Goal: Find specific page/section: Find specific page/section

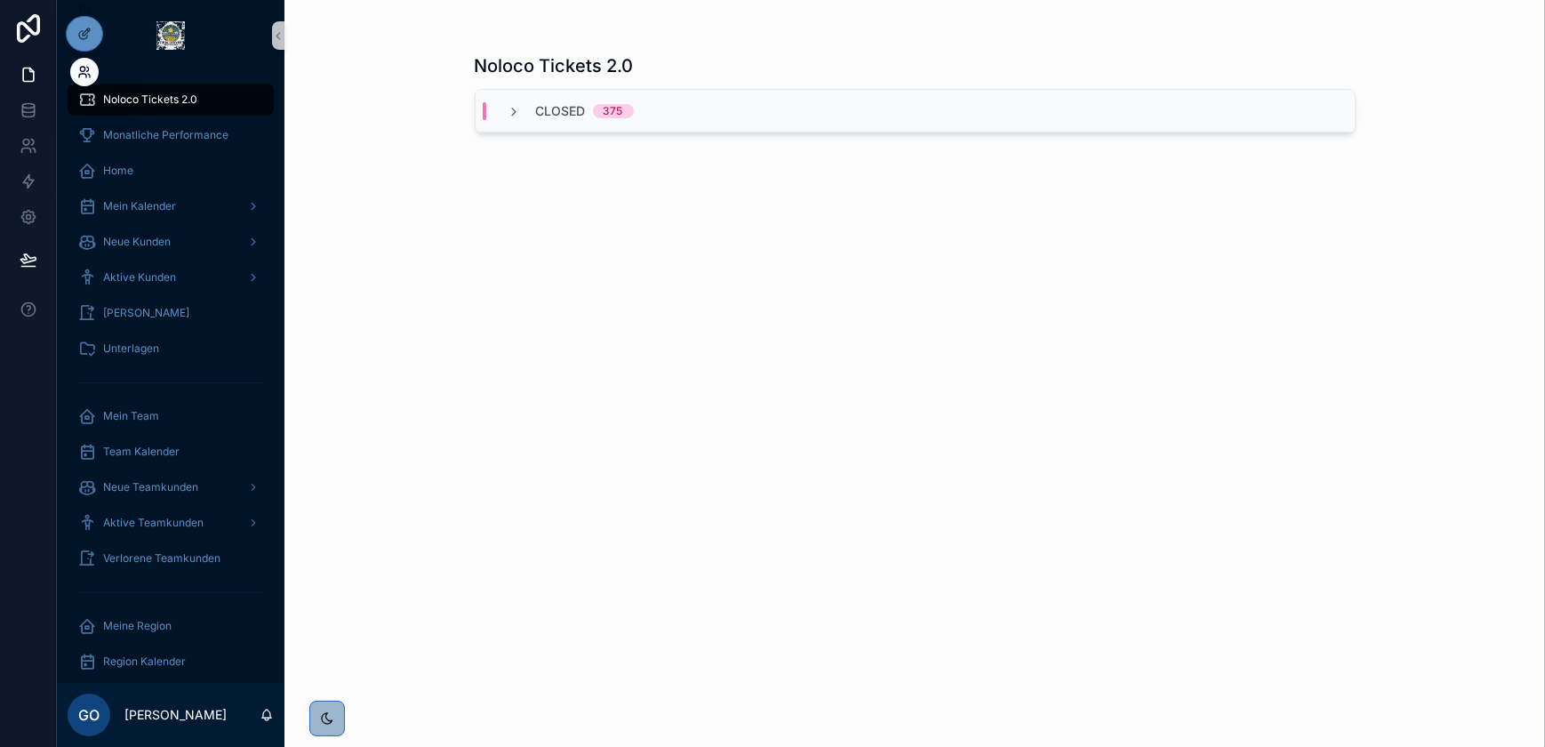
click at [80, 70] on icon at bounding box center [82, 69] width 4 height 4
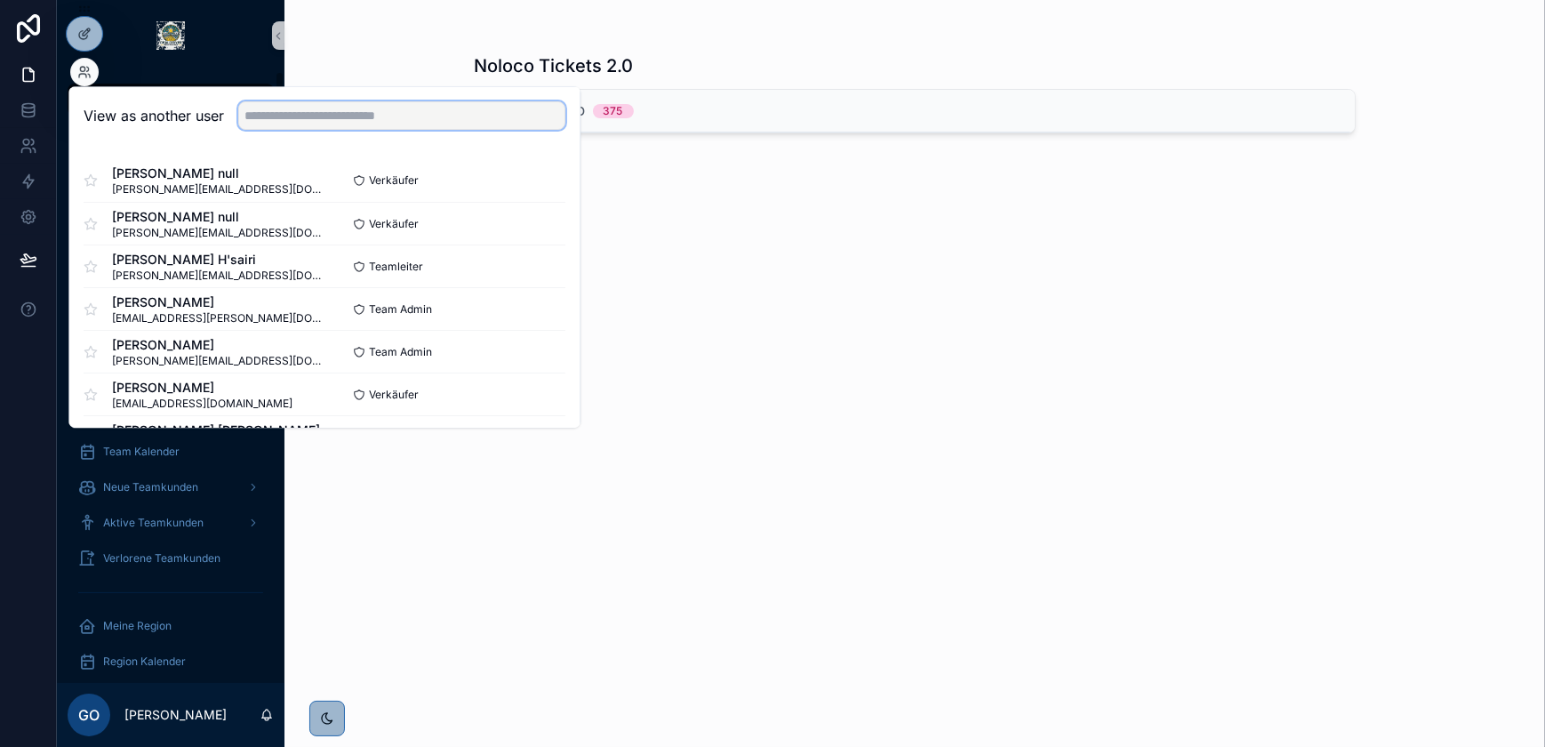
click at [268, 105] on input "text" at bounding box center [401, 115] width 327 height 28
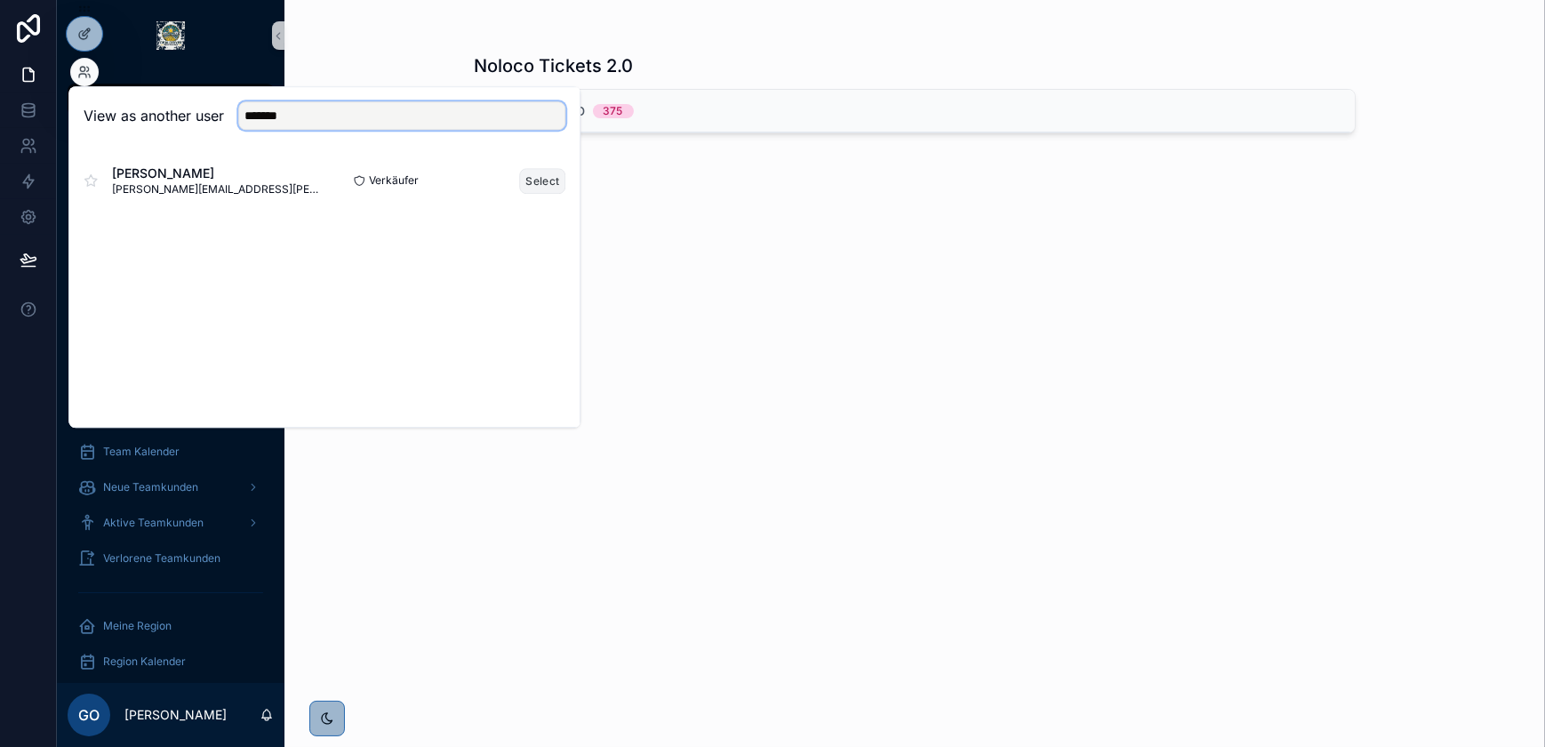
type input "*******"
click at [542, 177] on button "Select" at bounding box center [542, 181] width 46 height 26
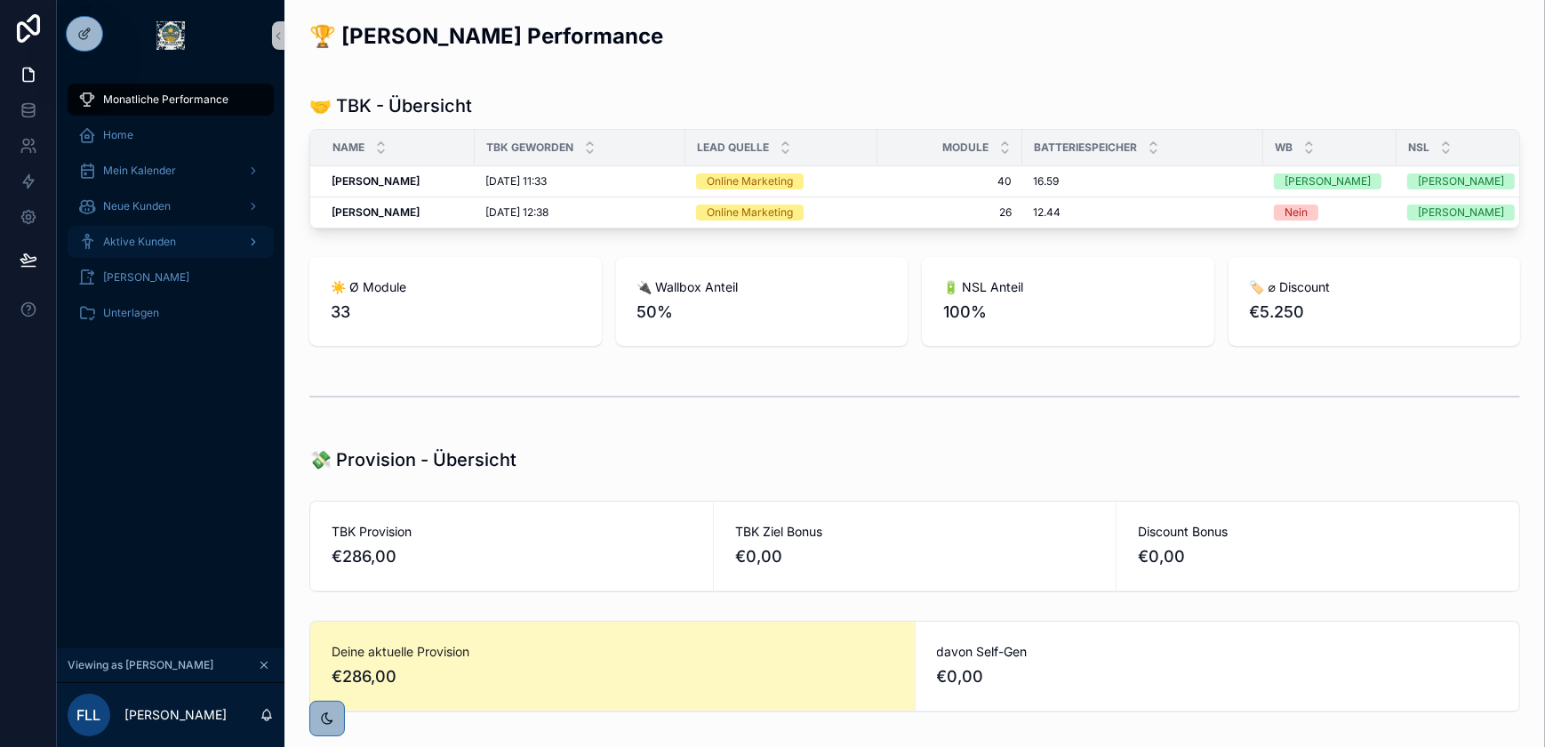
click at [178, 235] on div "Aktive Kunden" at bounding box center [170, 242] width 185 height 28
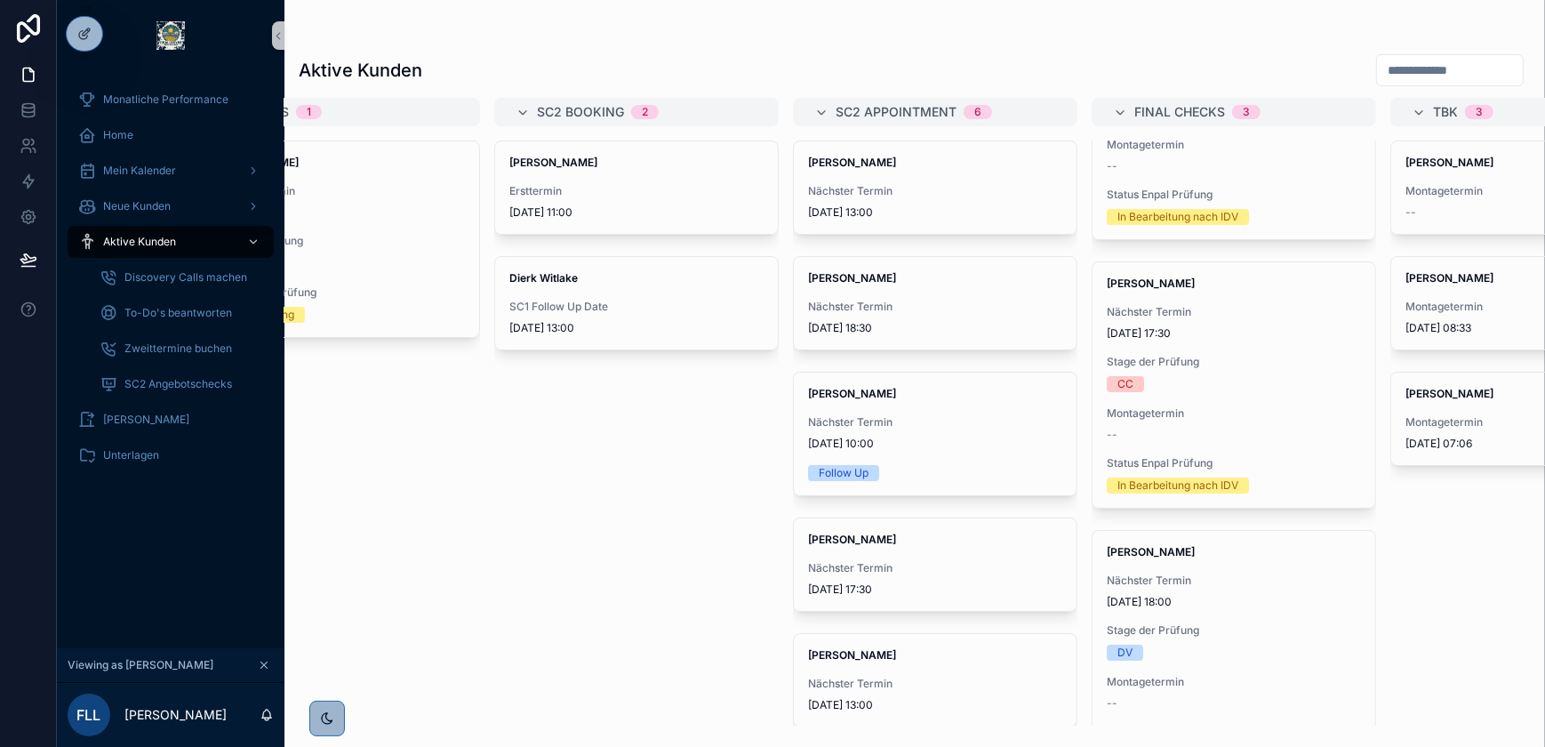
scroll to position [161, 0]
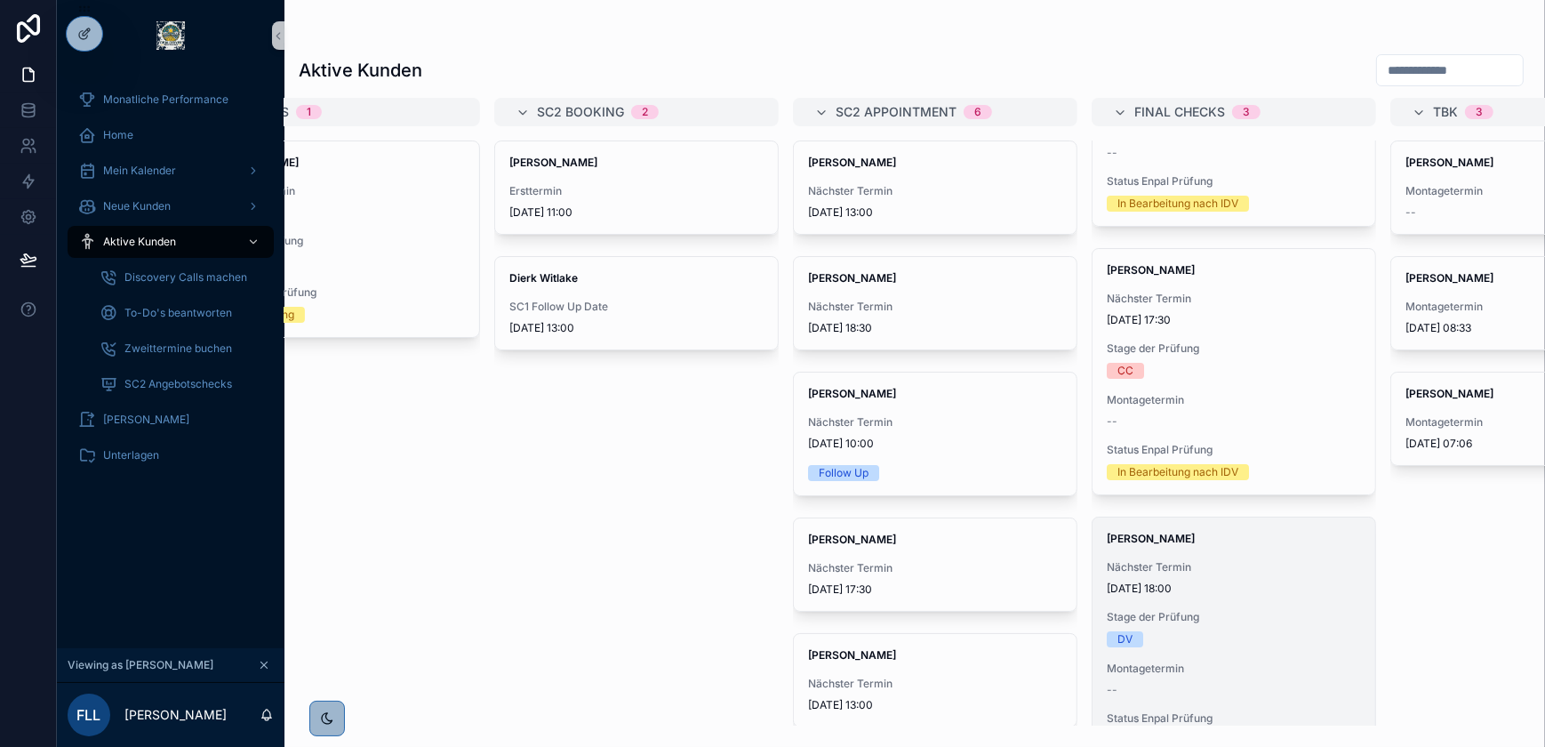
click at [1195, 586] on span "[DATE] 18:00" at bounding box center [1234, 588] width 254 height 14
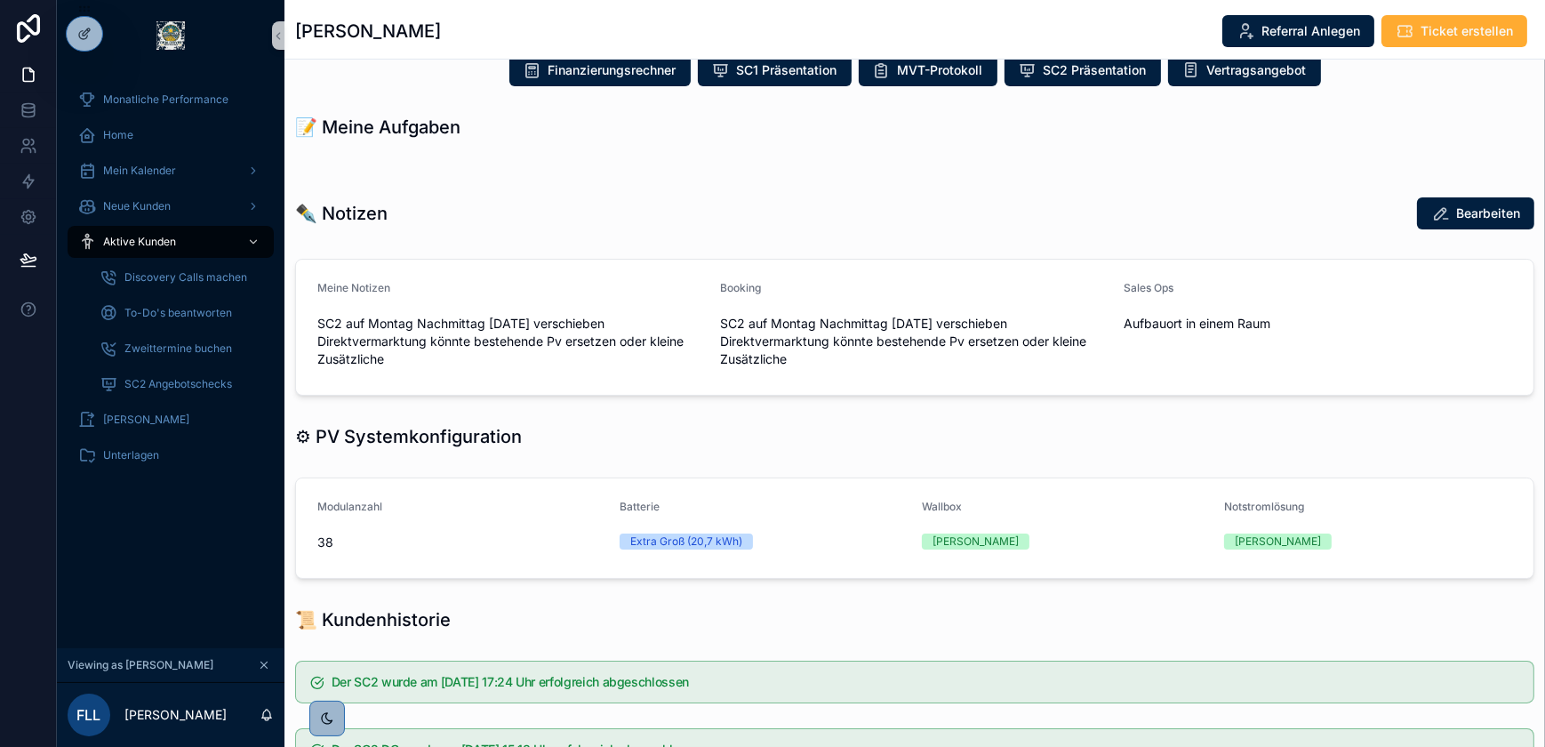
scroll to position [646, 0]
click at [85, 76] on icon at bounding box center [82, 76] width 7 height 4
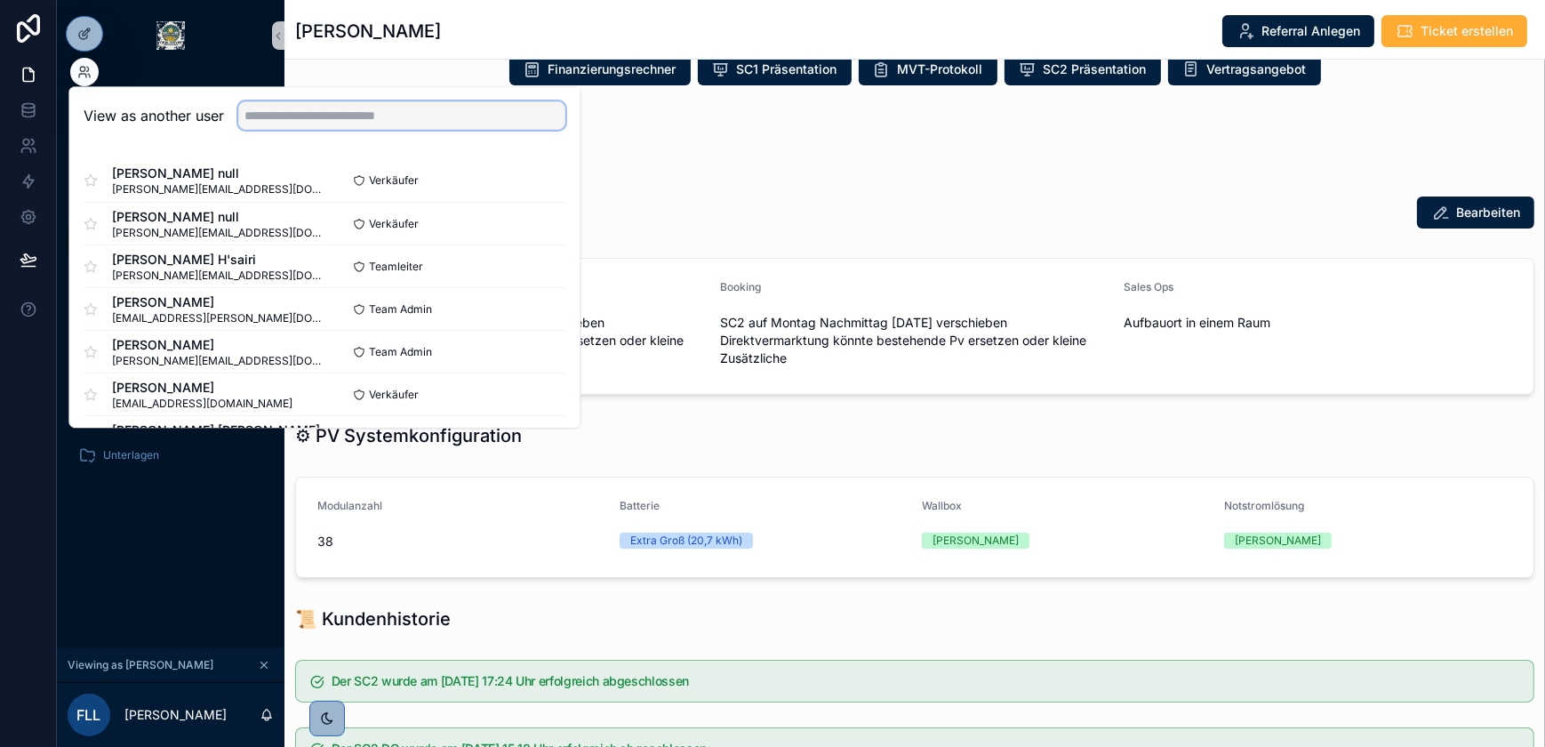
click at [329, 116] on input "text" at bounding box center [401, 115] width 327 height 28
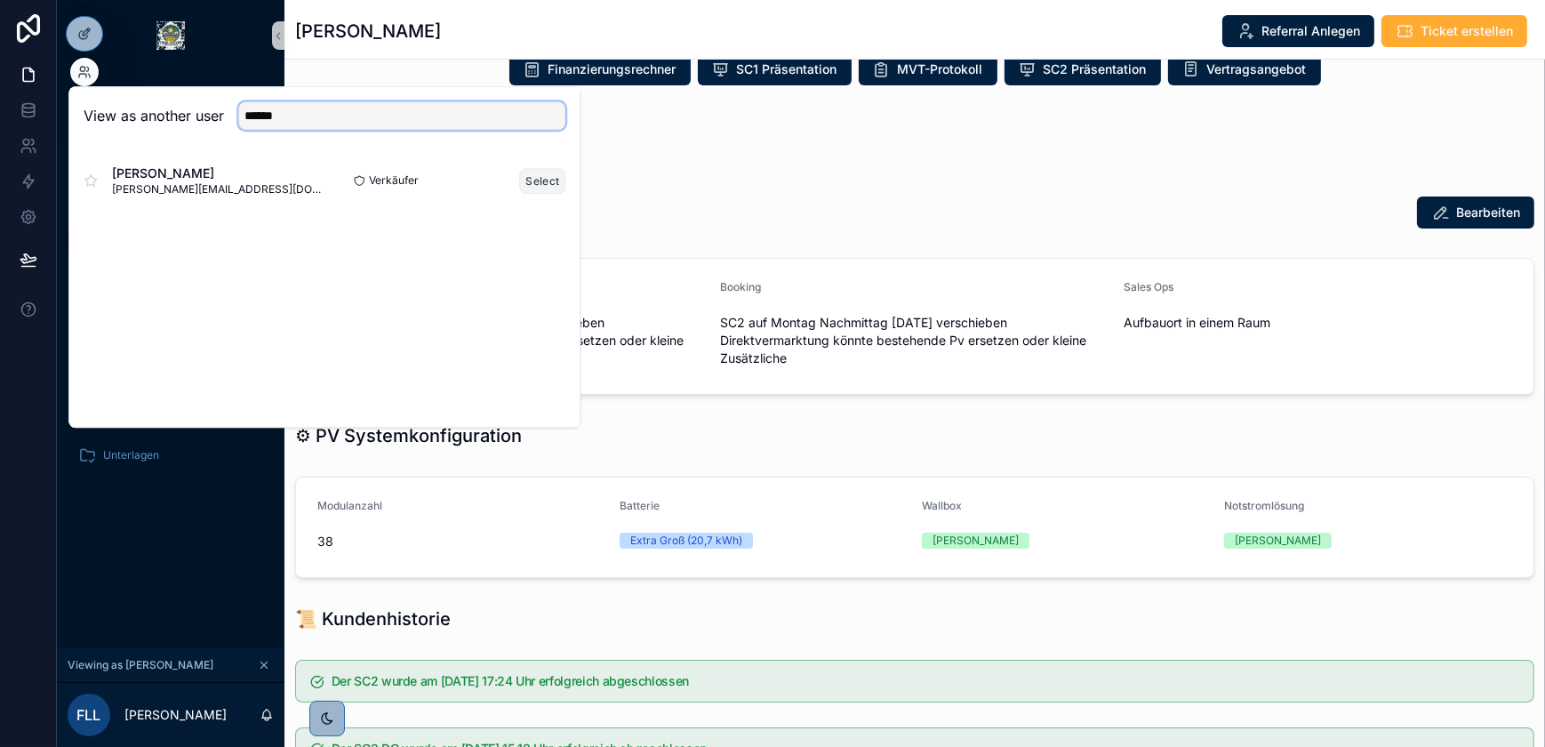
type input "******"
click at [539, 184] on button "Select" at bounding box center [542, 181] width 46 height 26
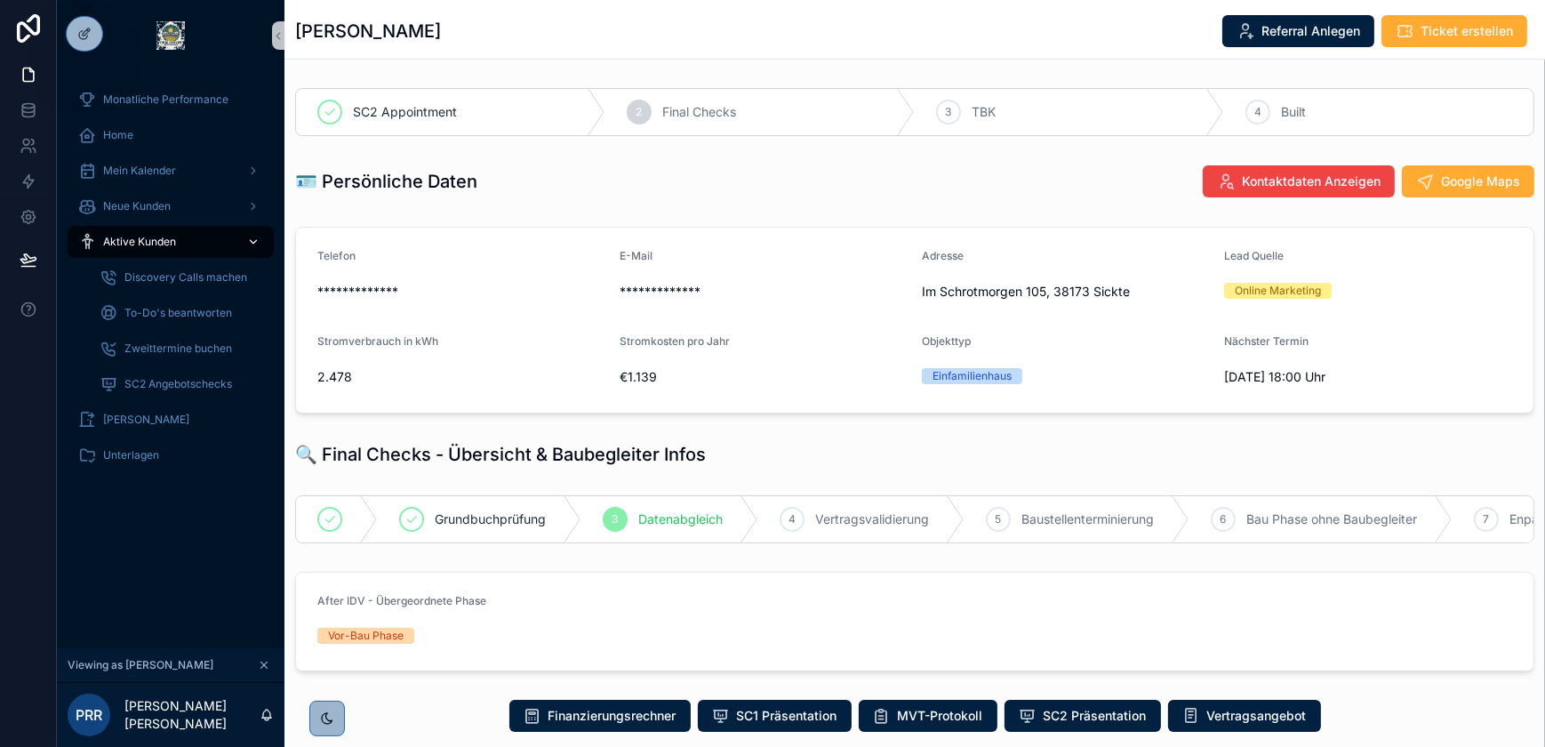
click at [162, 246] on span "Aktive Kunden" at bounding box center [139, 242] width 73 height 14
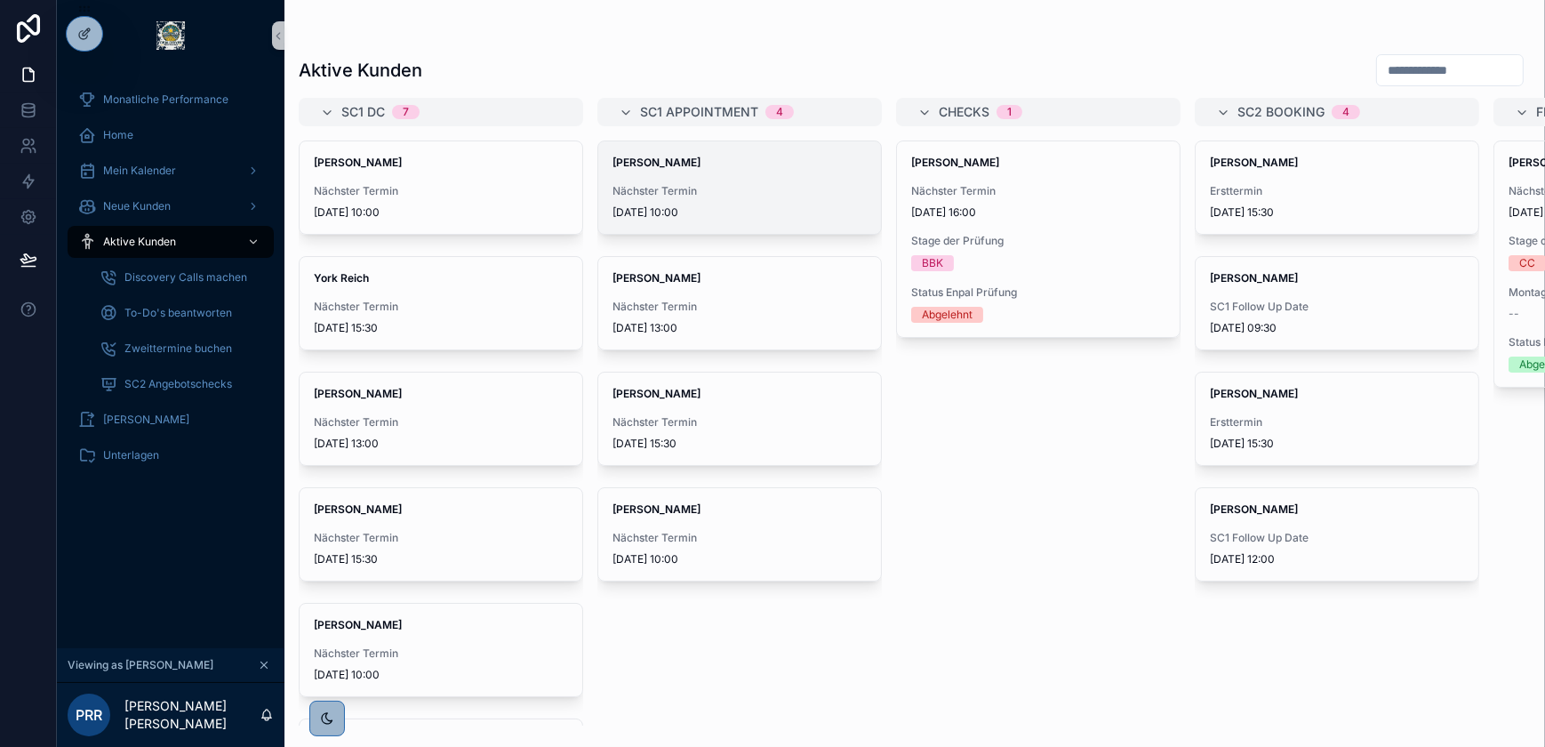
click at [744, 196] on span "Nächster Termin" at bounding box center [739, 191] width 254 height 14
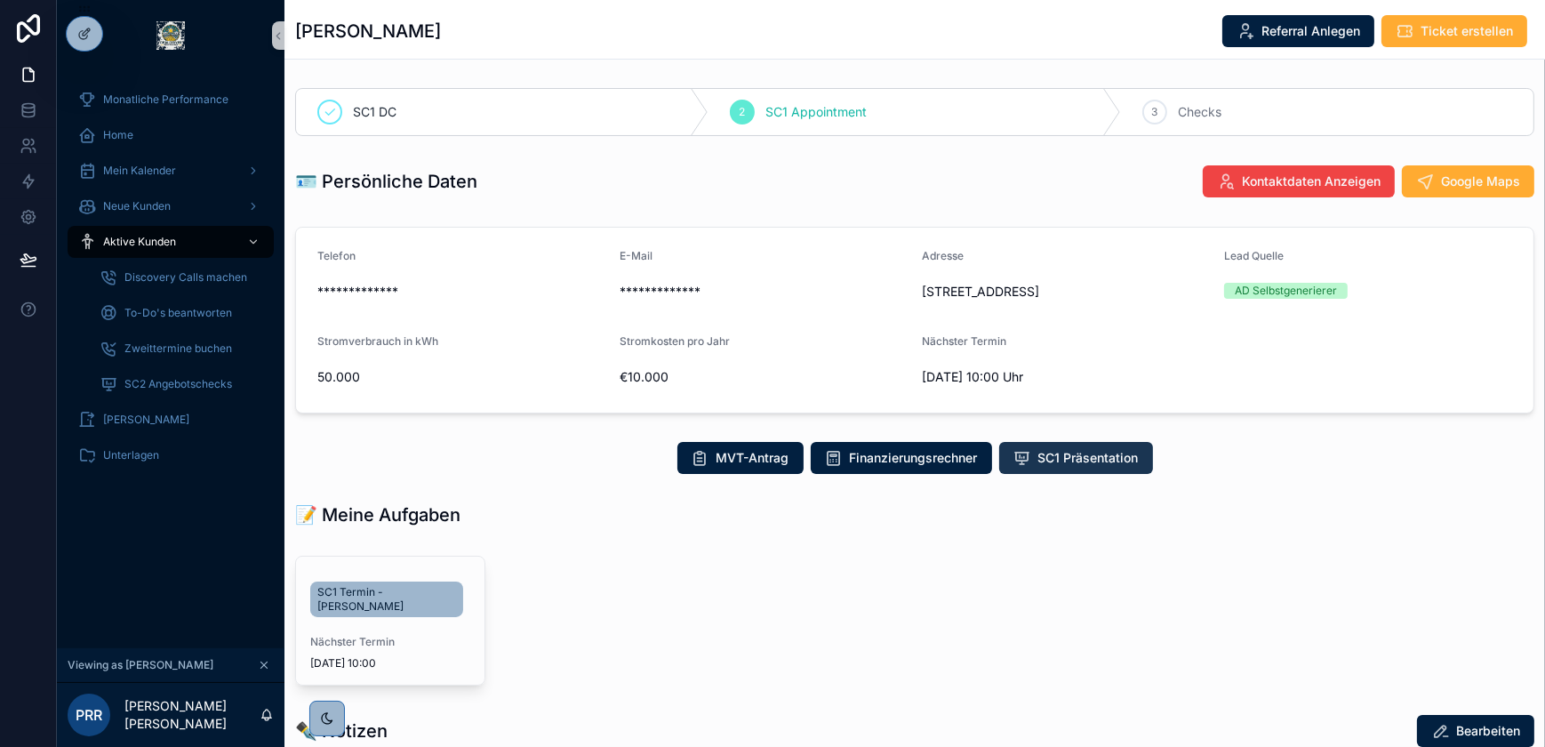
click at [1107, 461] on span "SC1 Präsentation" at bounding box center [1088, 458] width 100 height 18
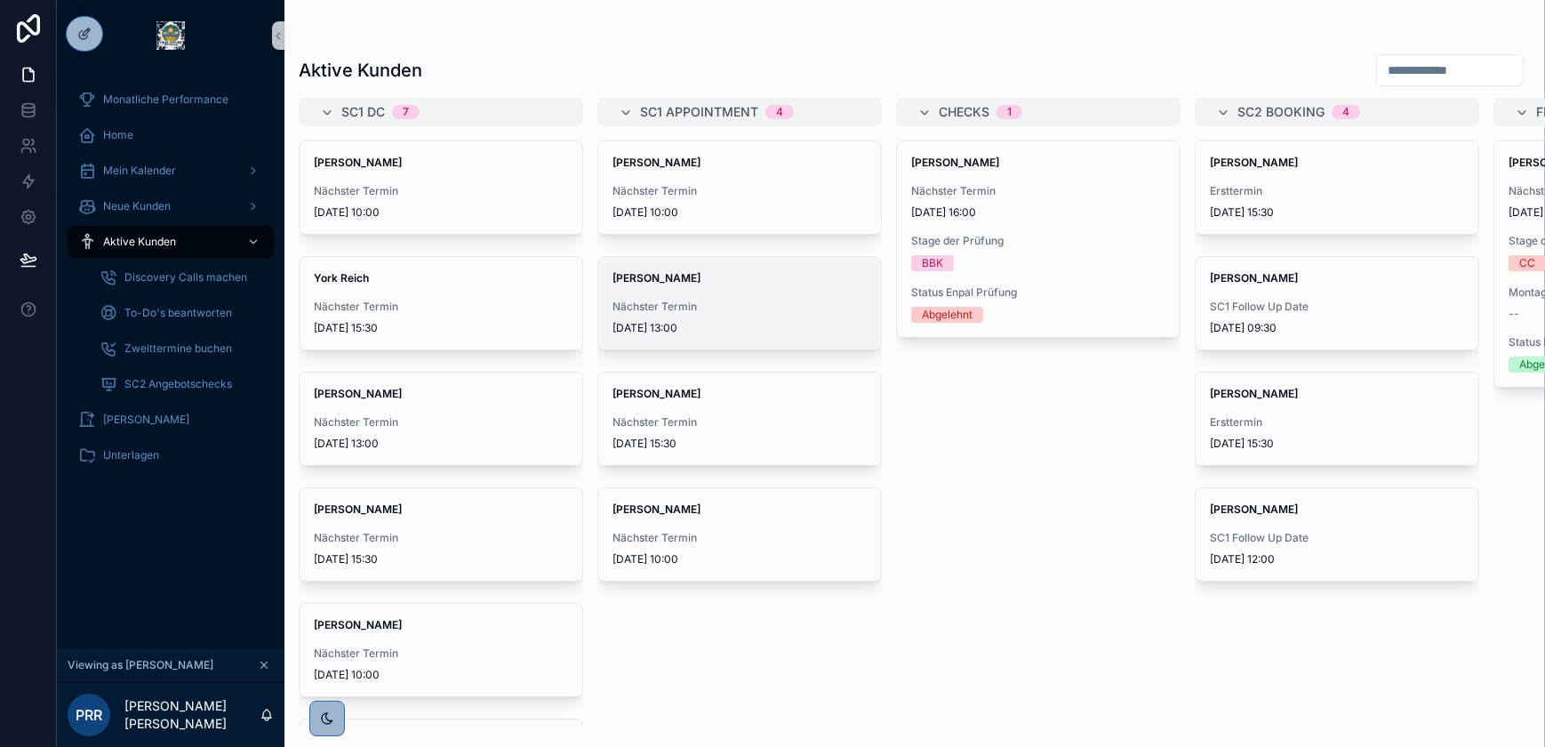
click at [719, 323] on span "[DATE] 13:00" at bounding box center [739, 328] width 254 height 14
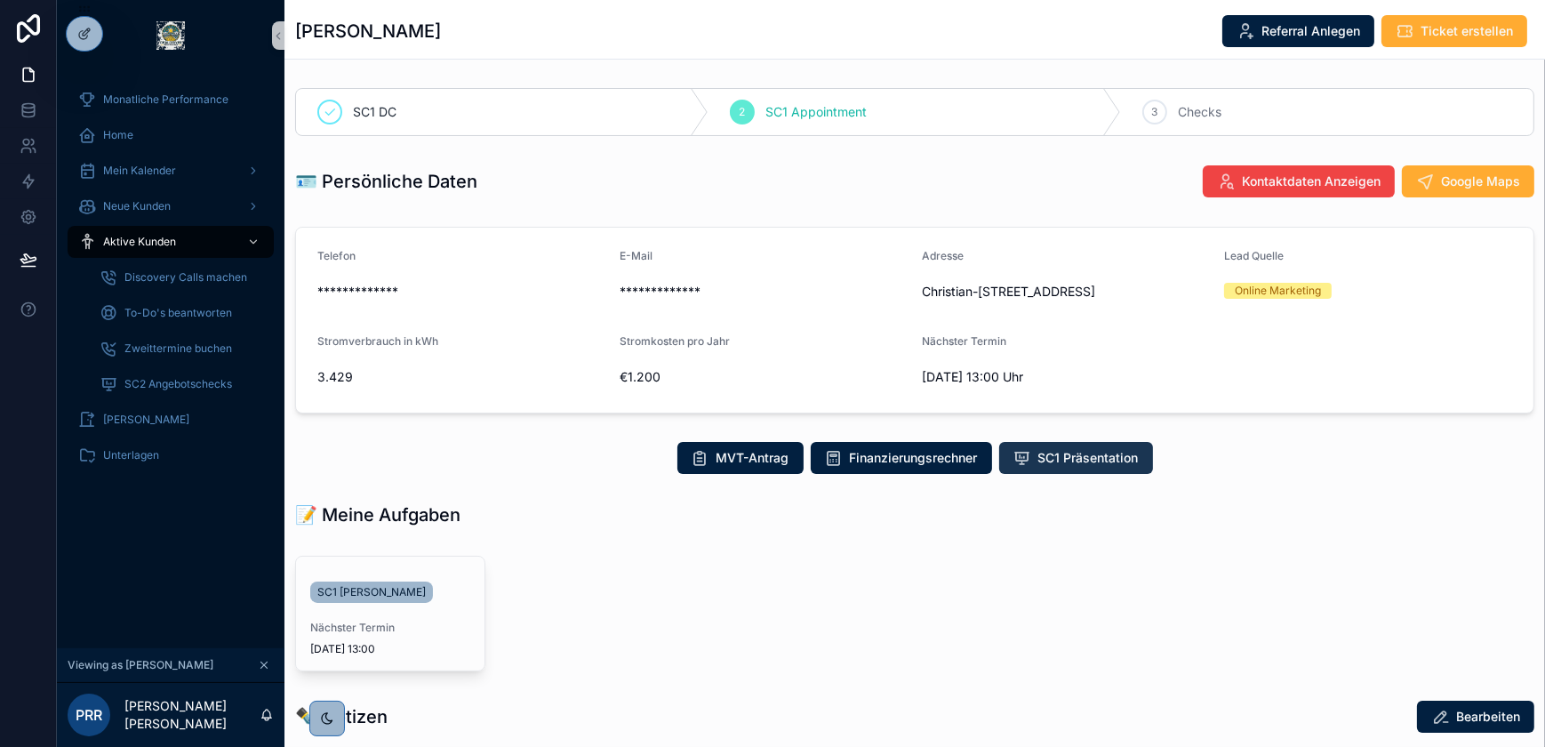
click at [1041, 464] on span "SC1 Präsentation" at bounding box center [1088, 458] width 100 height 18
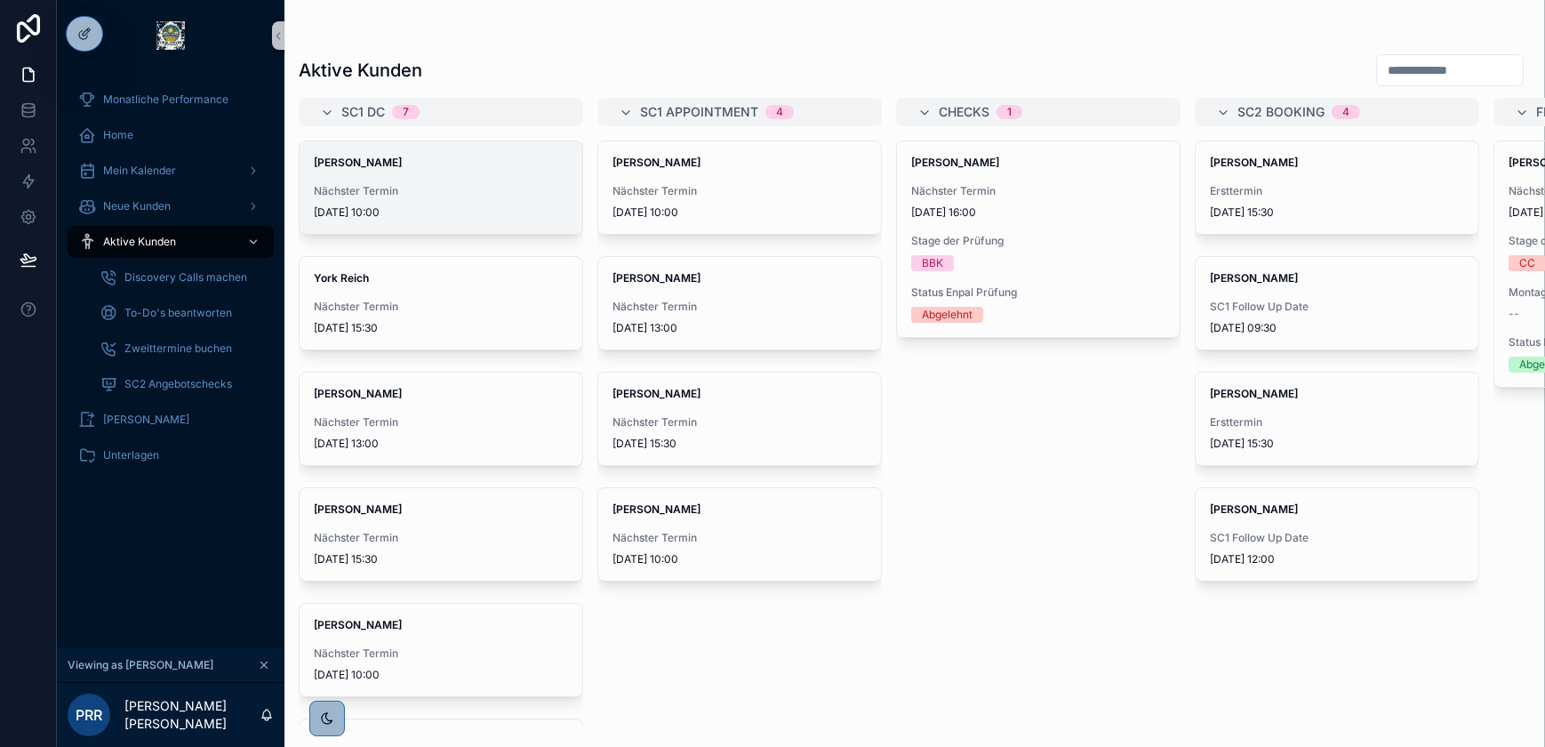
click at [404, 205] on span "4.9.2025 10:00" at bounding box center [441, 212] width 254 height 14
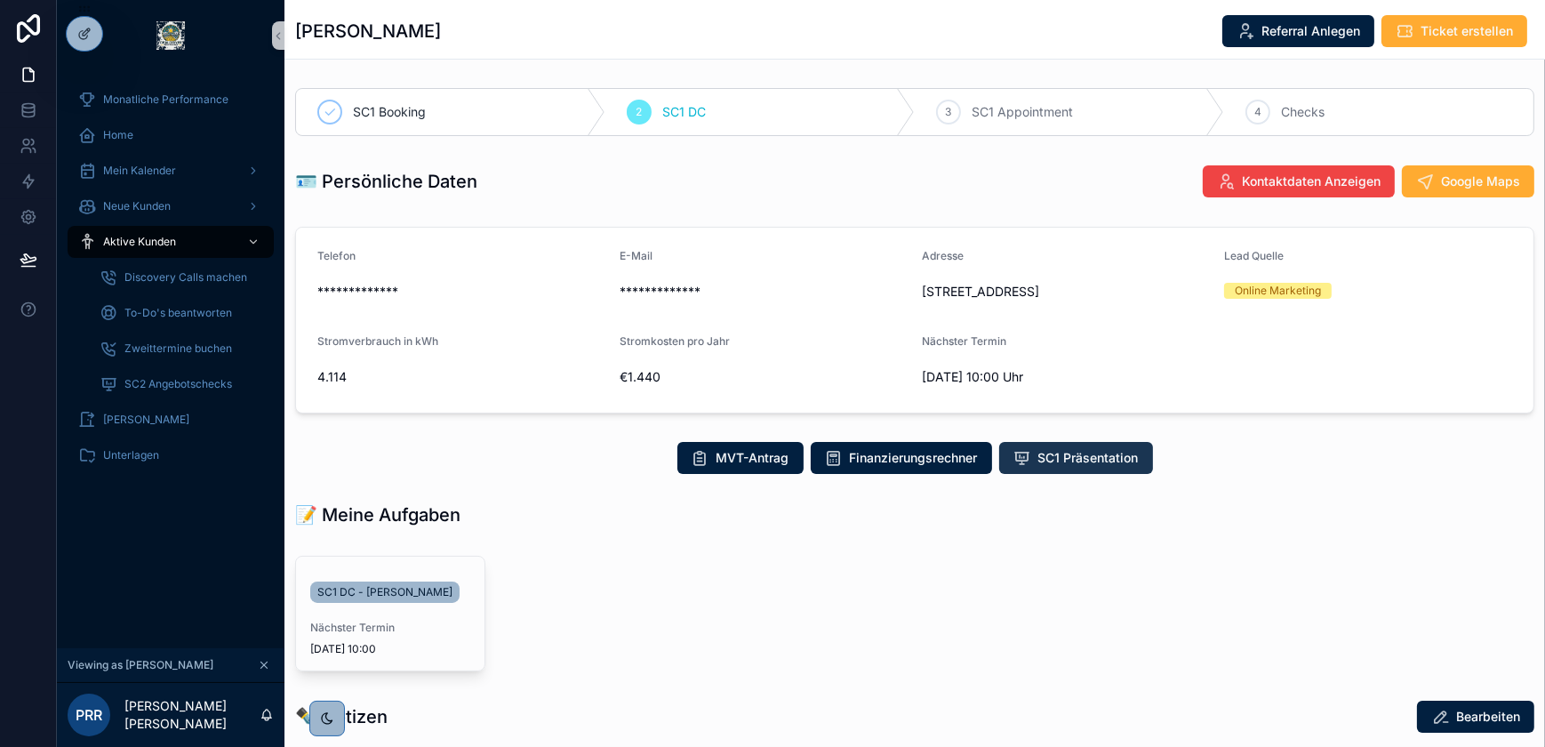
click at [1051, 456] on span "SC1 Präsentation" at bounding box center [1088, 458] width 100 height 18
